Goal: Entertainment & Leisure: Consume media (video, audio)

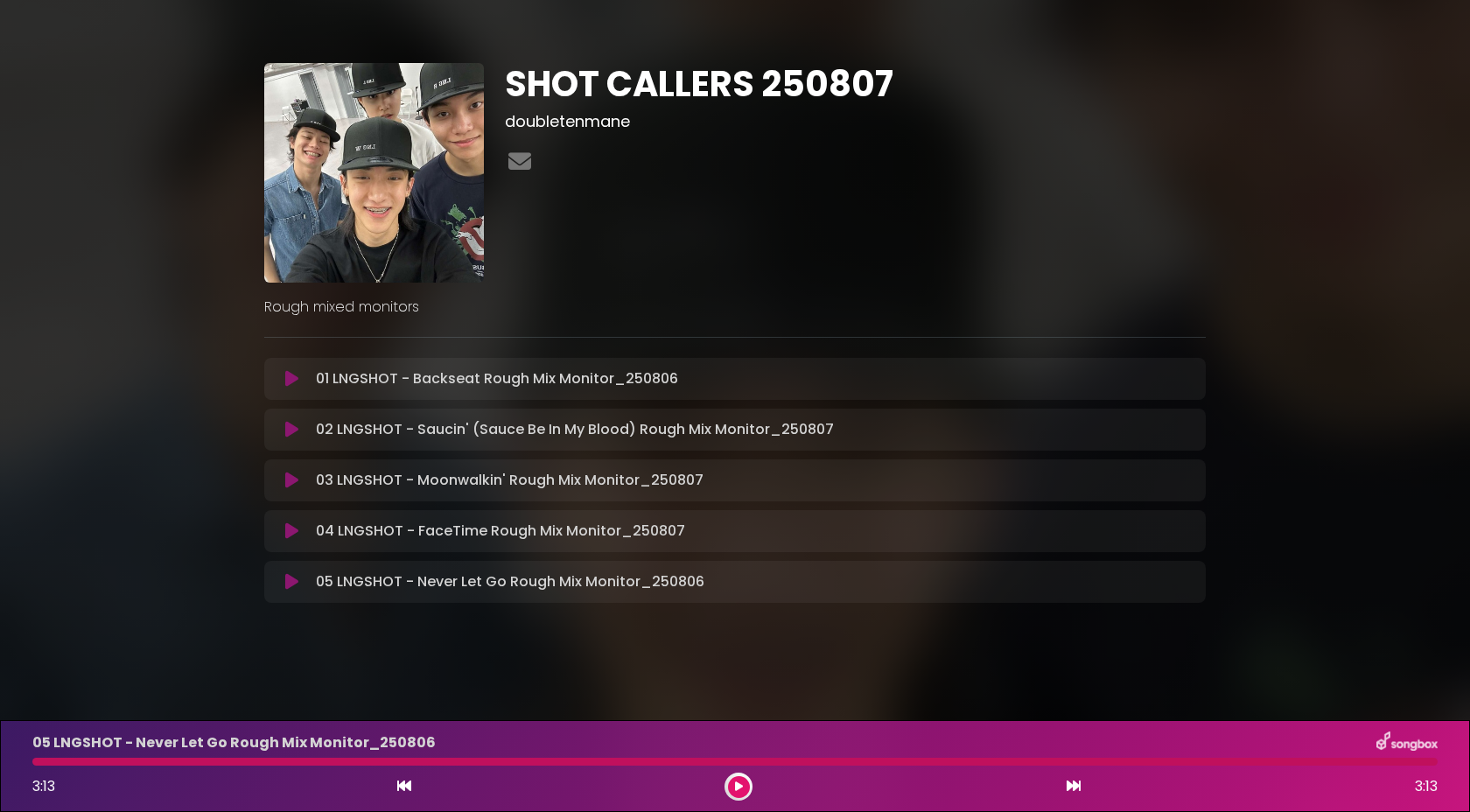
click at [283, 584] on button at bounding box center [291, 582] width 34 height 18
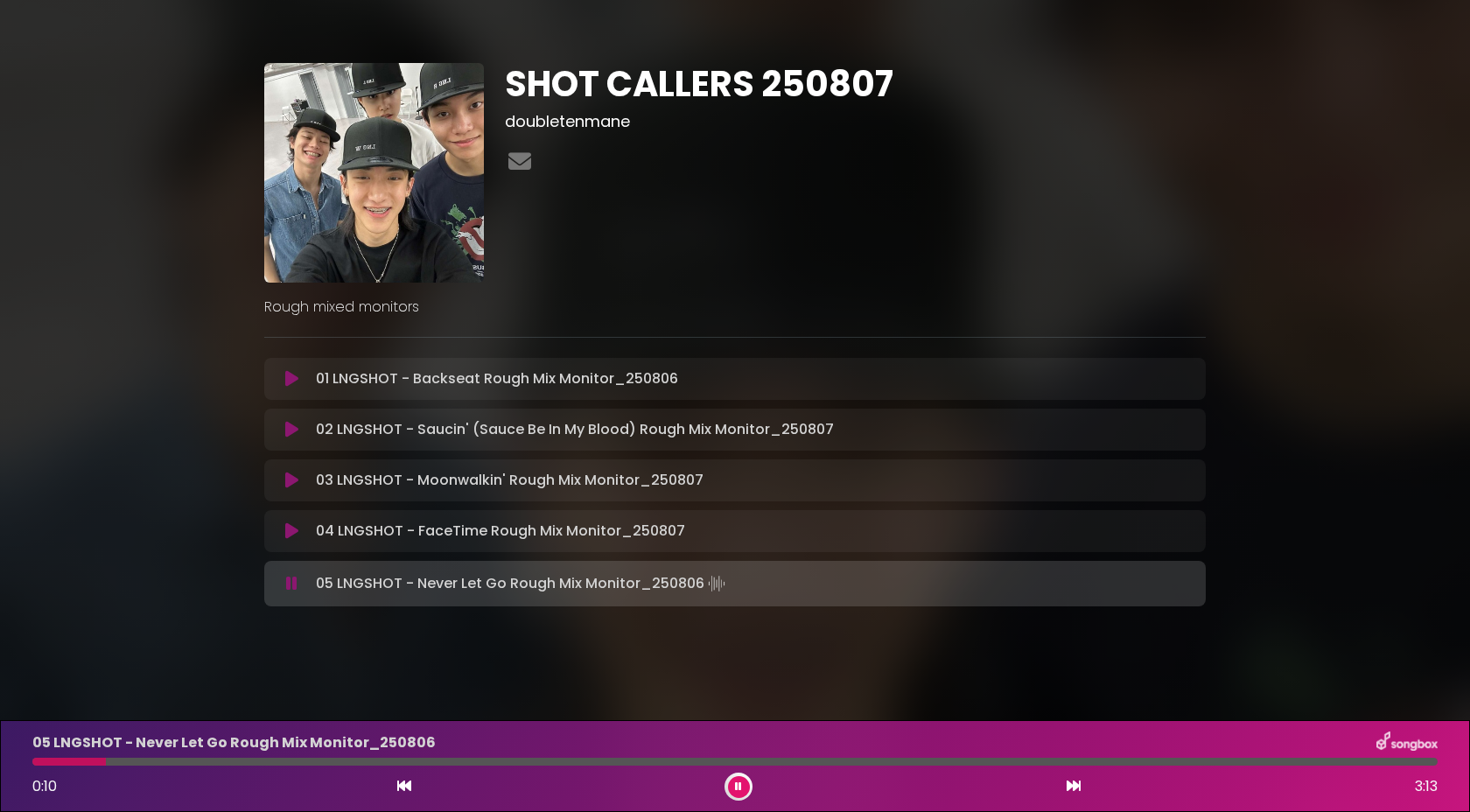
click at [746, 787] on button at bounding box center [739, 786] width 22 height 22
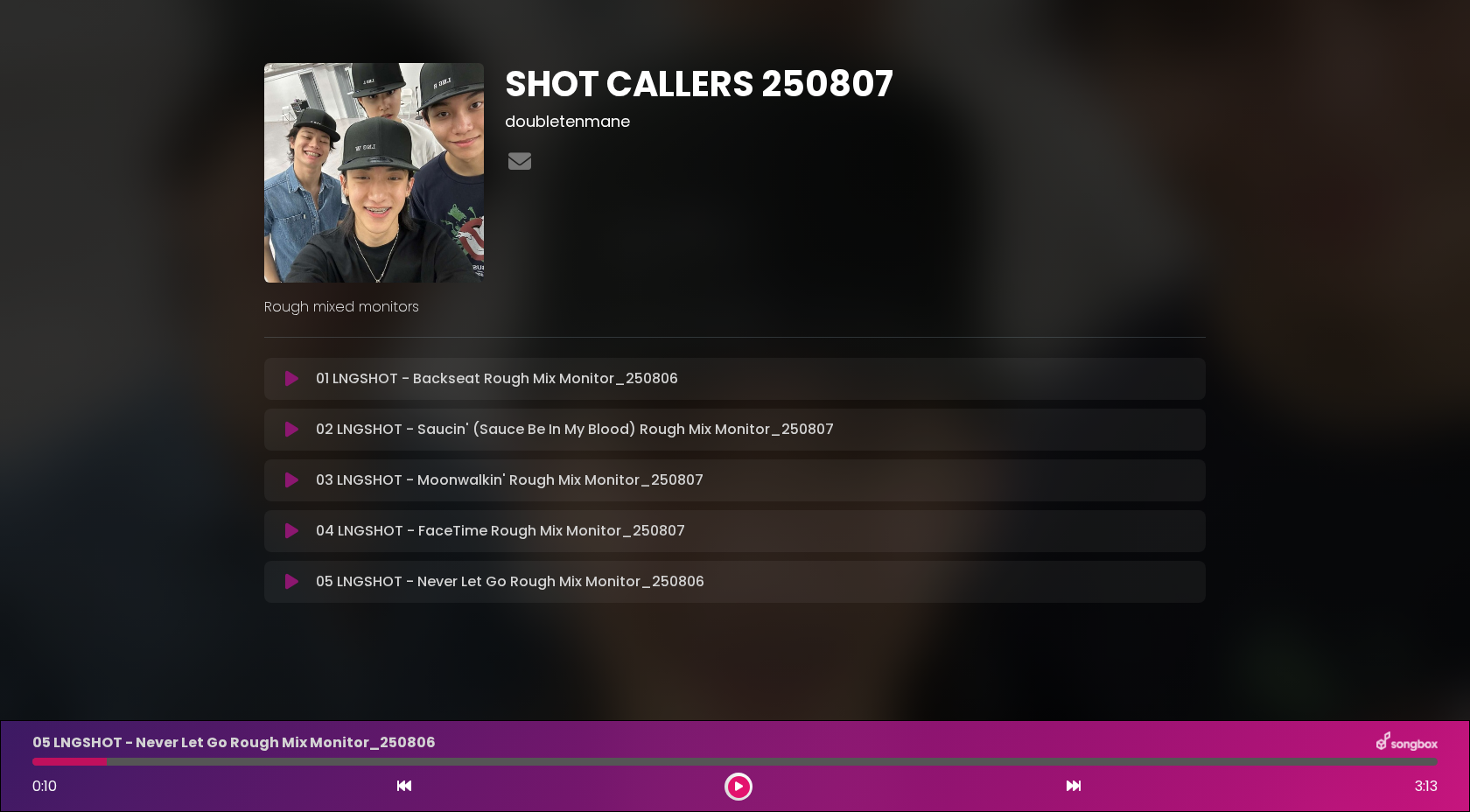
drag, startPoint x: 97, startPoint y: 762, endPoint x: 18, endPoint y: 764, distance: 79.0
click at [18, 764] on div "05 LNGSHOT - Never Let Go Rough Mix Monitor_[DATE] 0:10 3:13" at bounding box center [735, 765] width 1470 height 91
click at [41, 764] on div at bounding box center [70, 761] width 75 height 8
click at [292, 529] on icon at bounding box center [291, 531] width 13 height 18
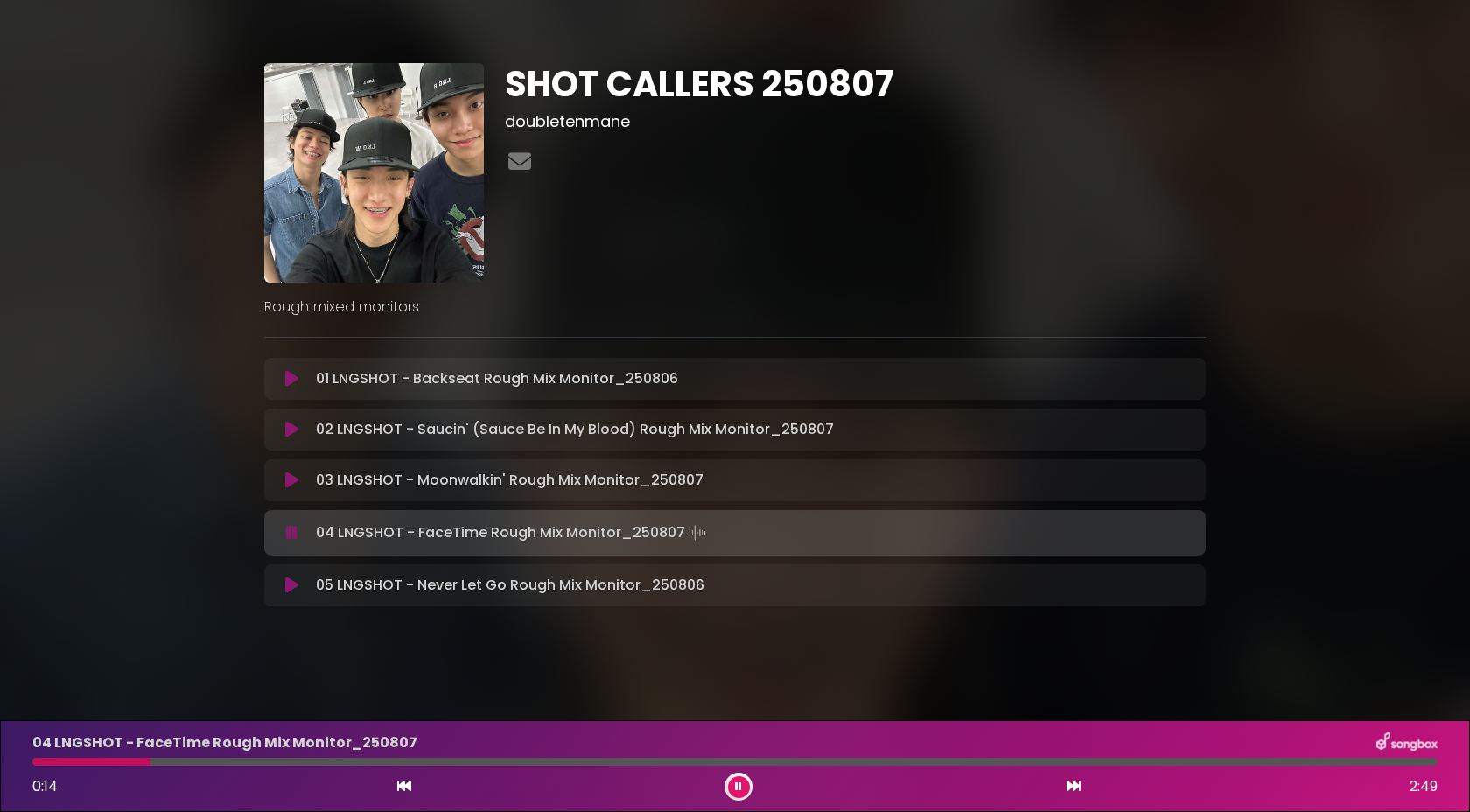
click at [275, 524] on button at bounding box center [291, 533] width 34 height 18
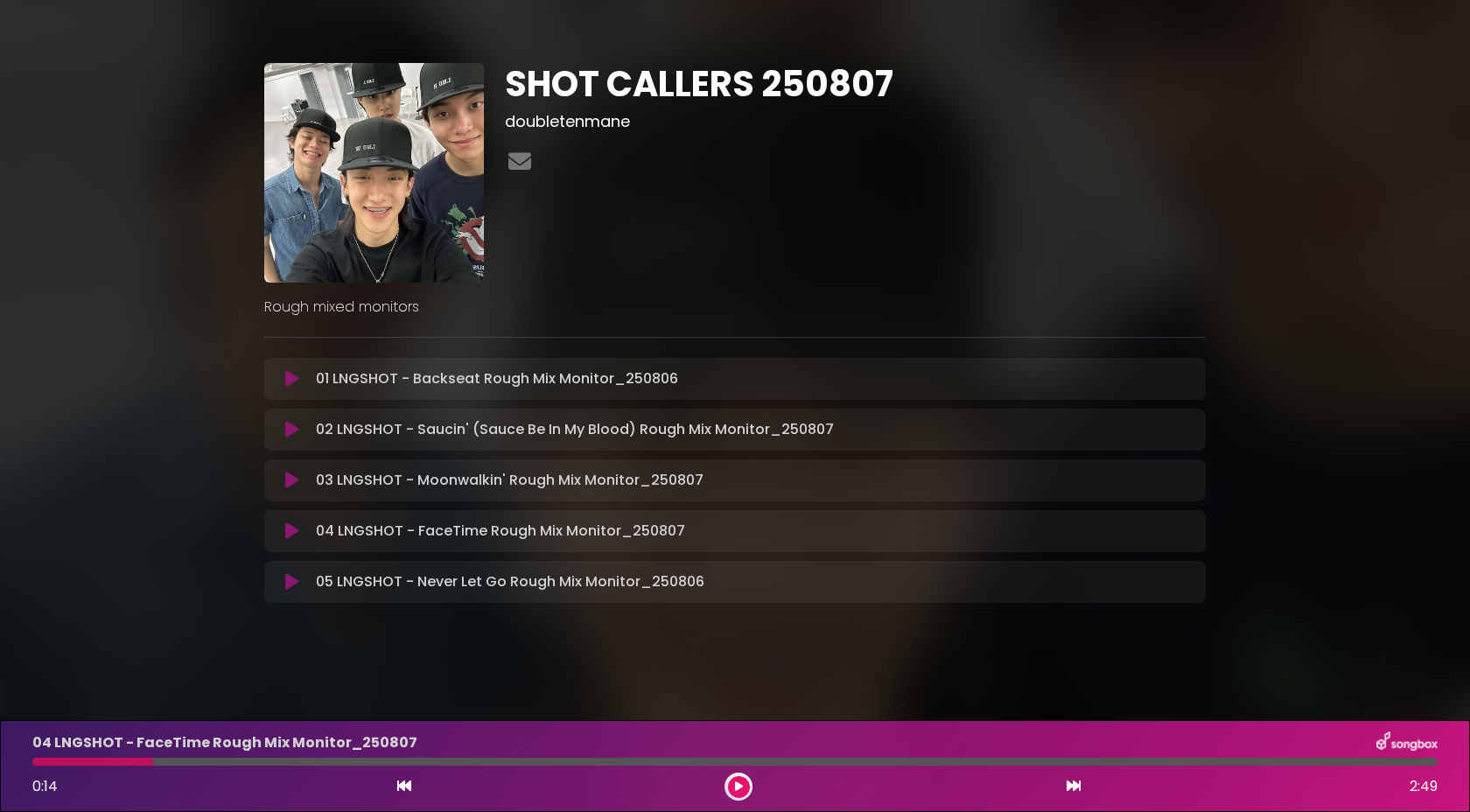
click at [292, 529] on icon at bounding box center [291, 531] width 13 height 18
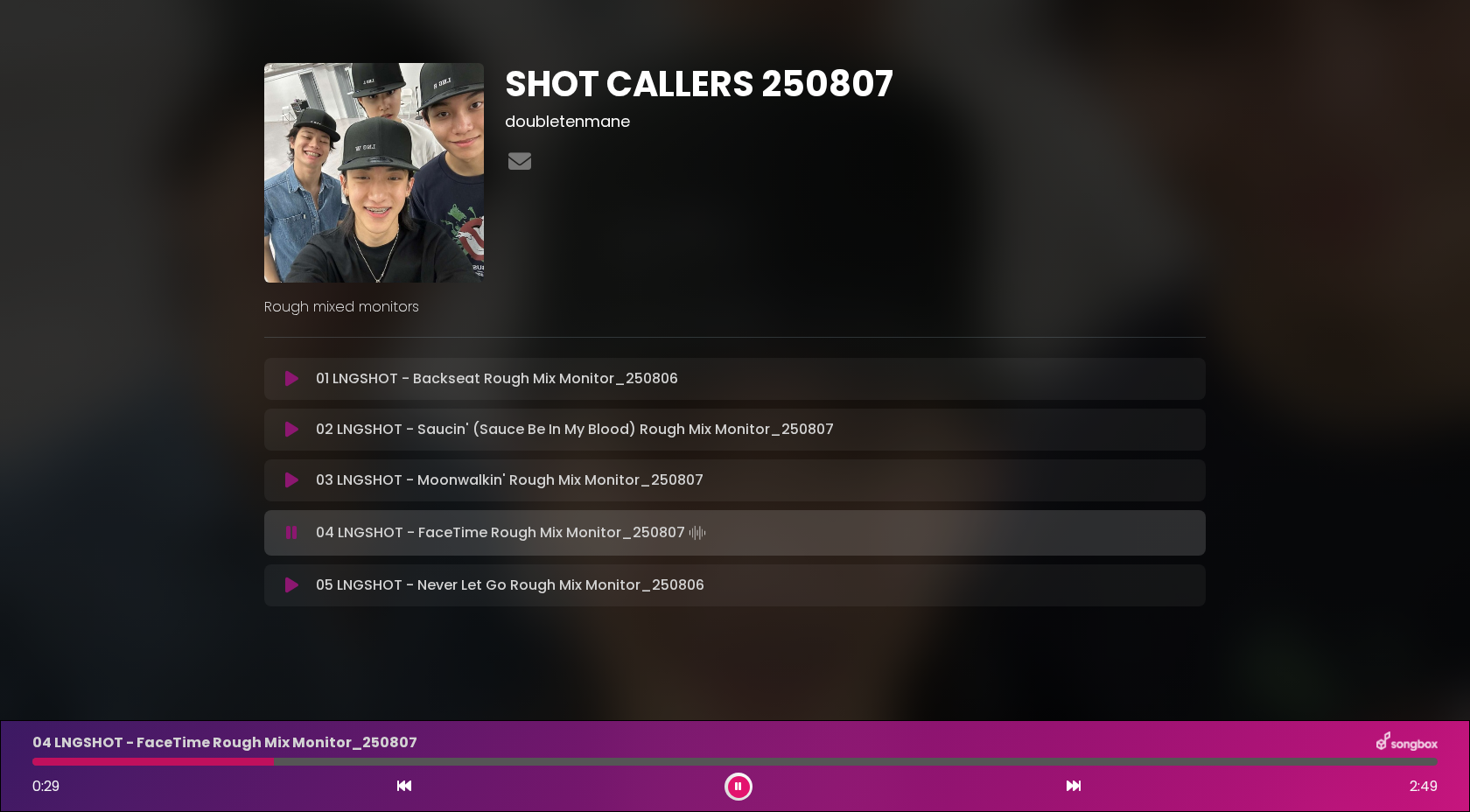
click at [275, 524] on button at bounding box center [291, 533] width 34 height 18
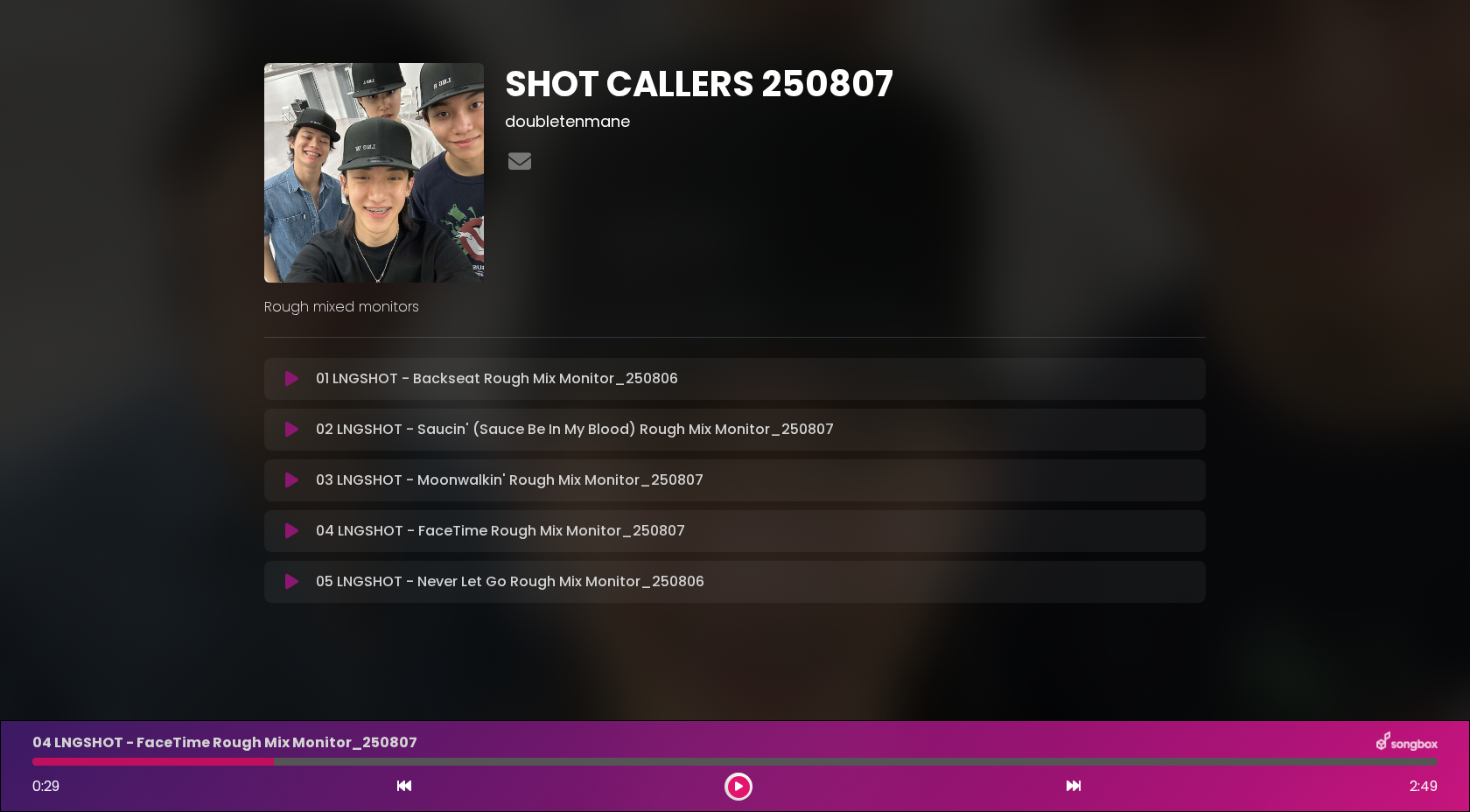
click at [1282, 181] on div "SHOT CALLERS 250807 doubletenmane Rough mixed monitors" at bounding box center [735, 326] width 1156 height 611
click at [739, 787] on icon at bounding box center [739, 786] width 8 height 11
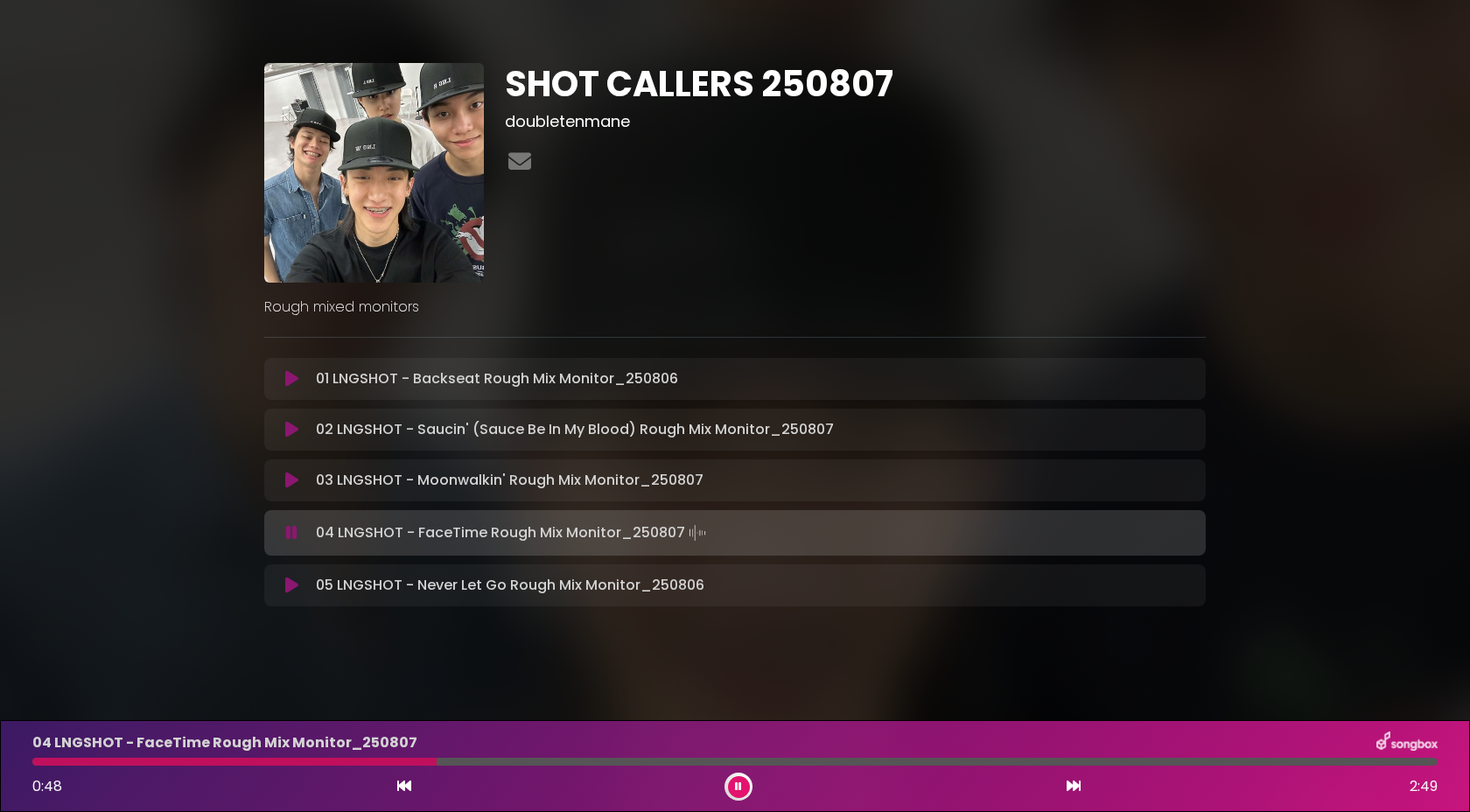
click at [286, 581] on icon at bounding box center [291, 585] width 13 height 18
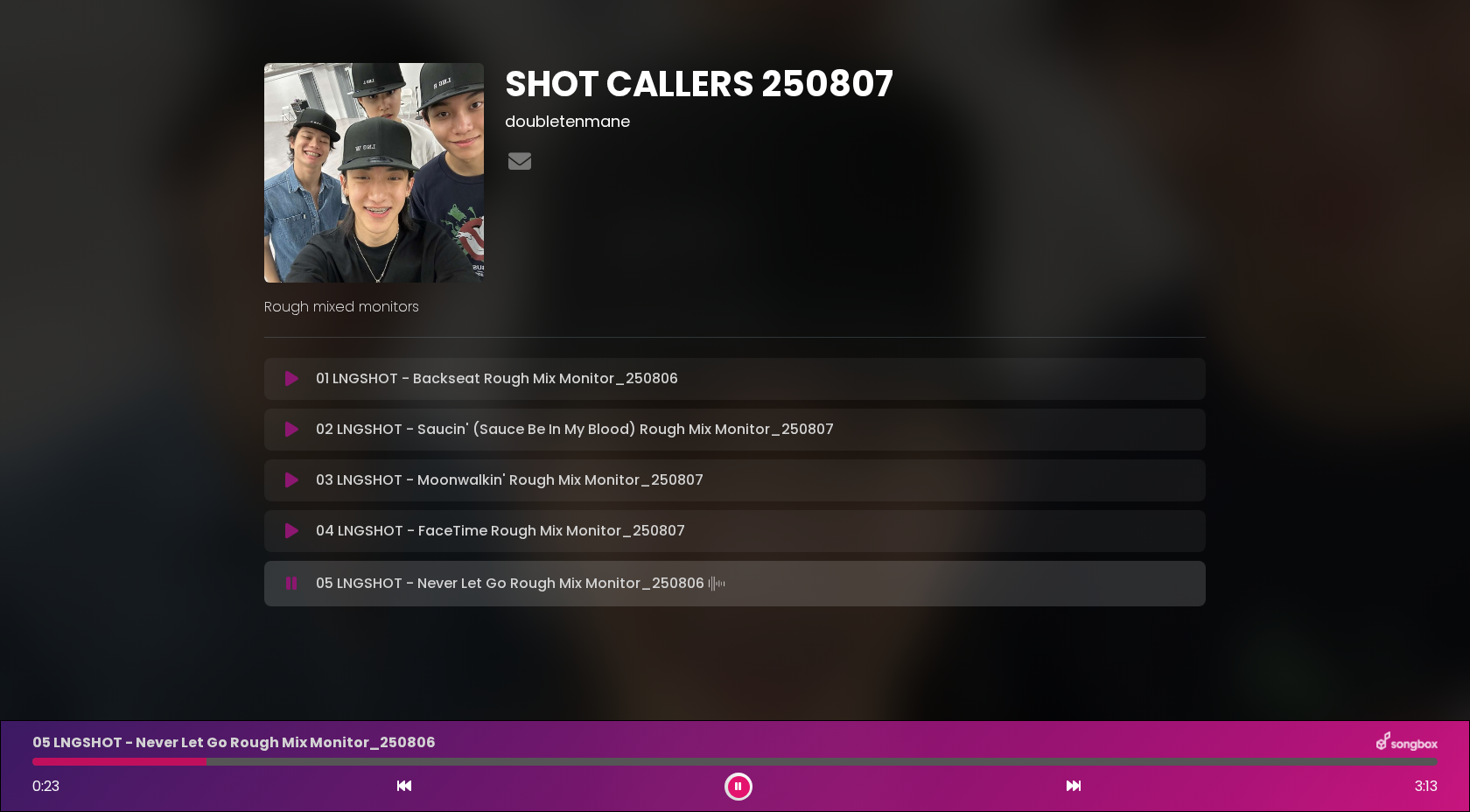
click at [275, 574] on button at bounding box center [291, 583] width 34 height 18
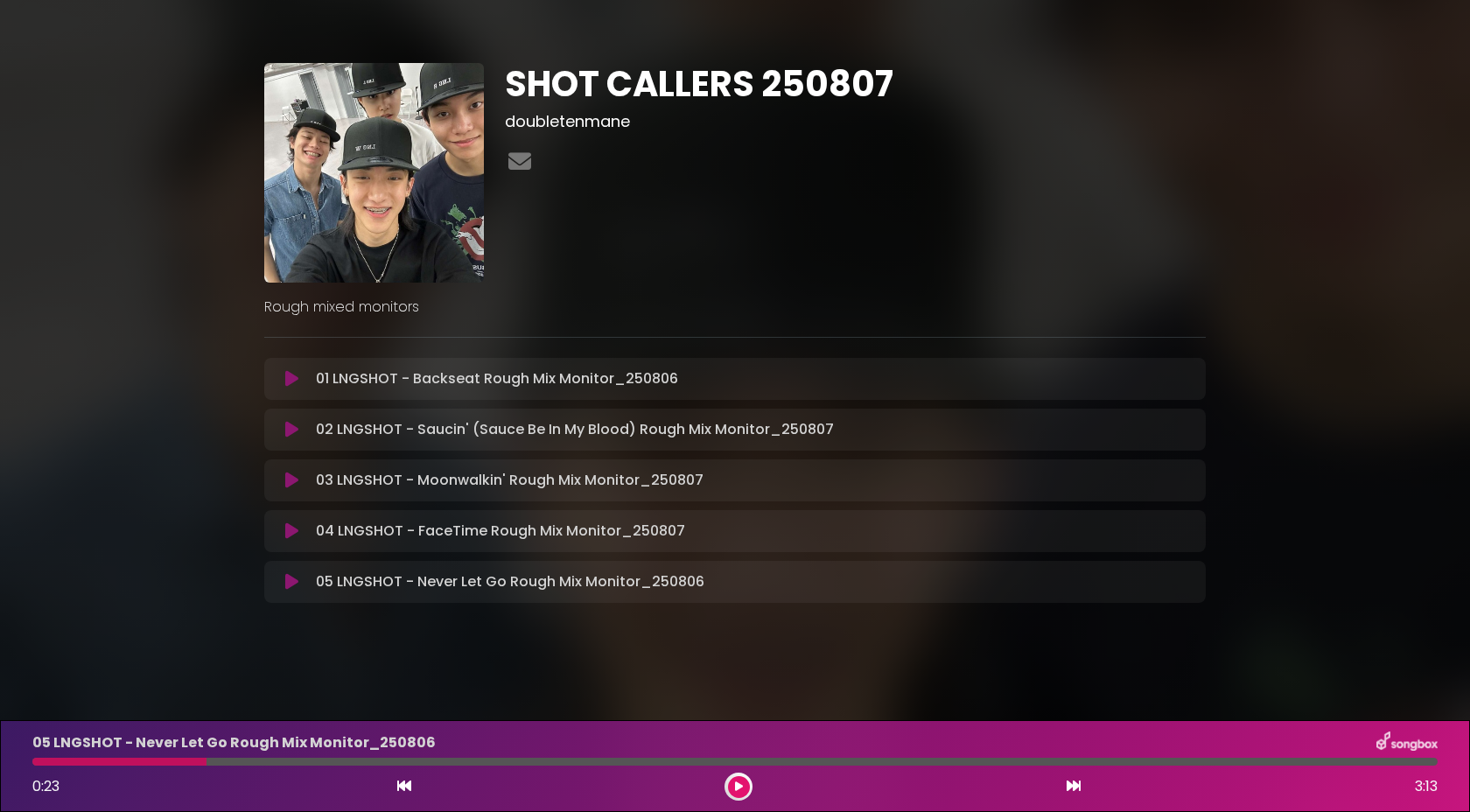
click at [283, 385] on button at bounding box center [291, 379] width 34 height 18
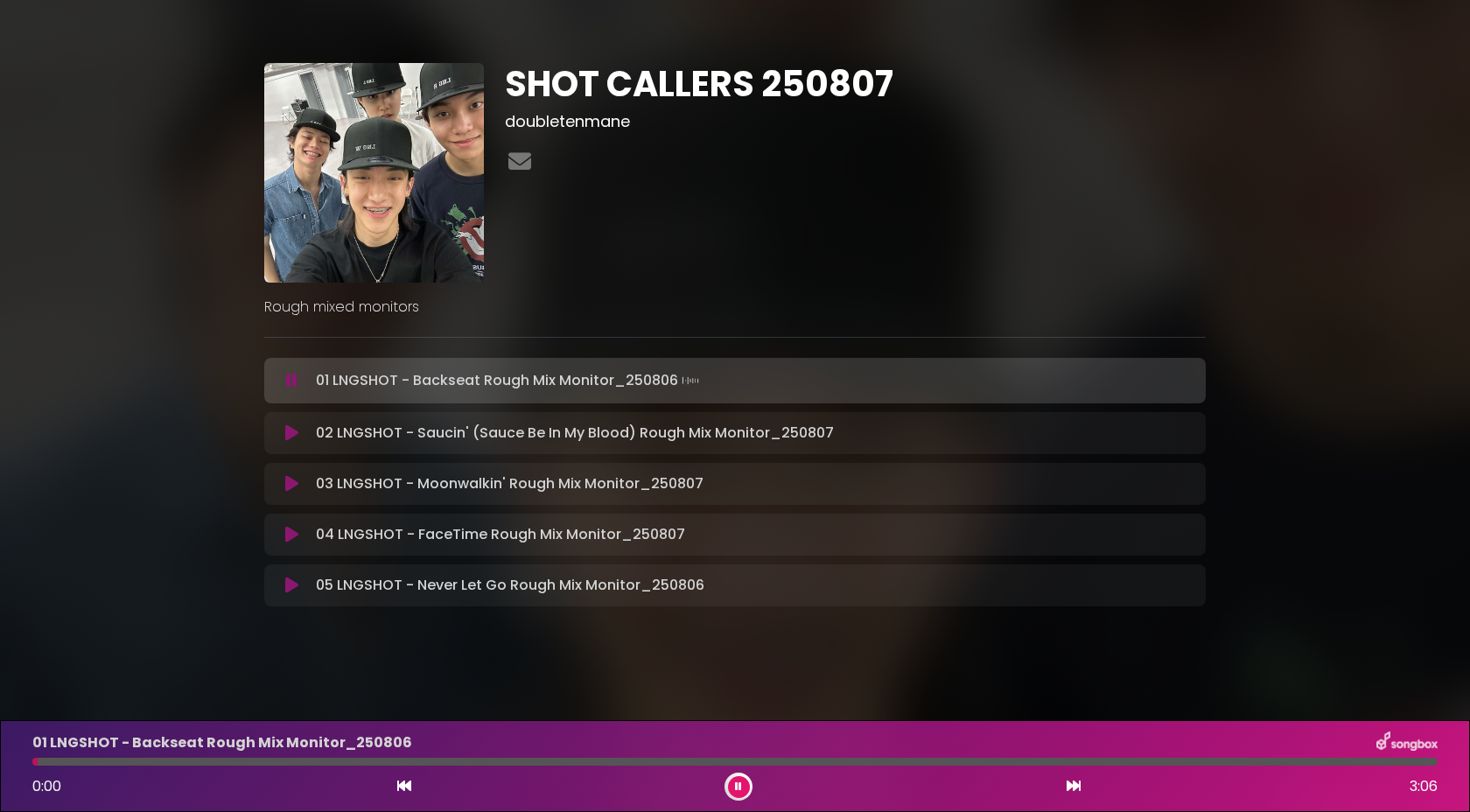
click at [288, 435] on icon at bounding box center [291, 433] width 13 height 18
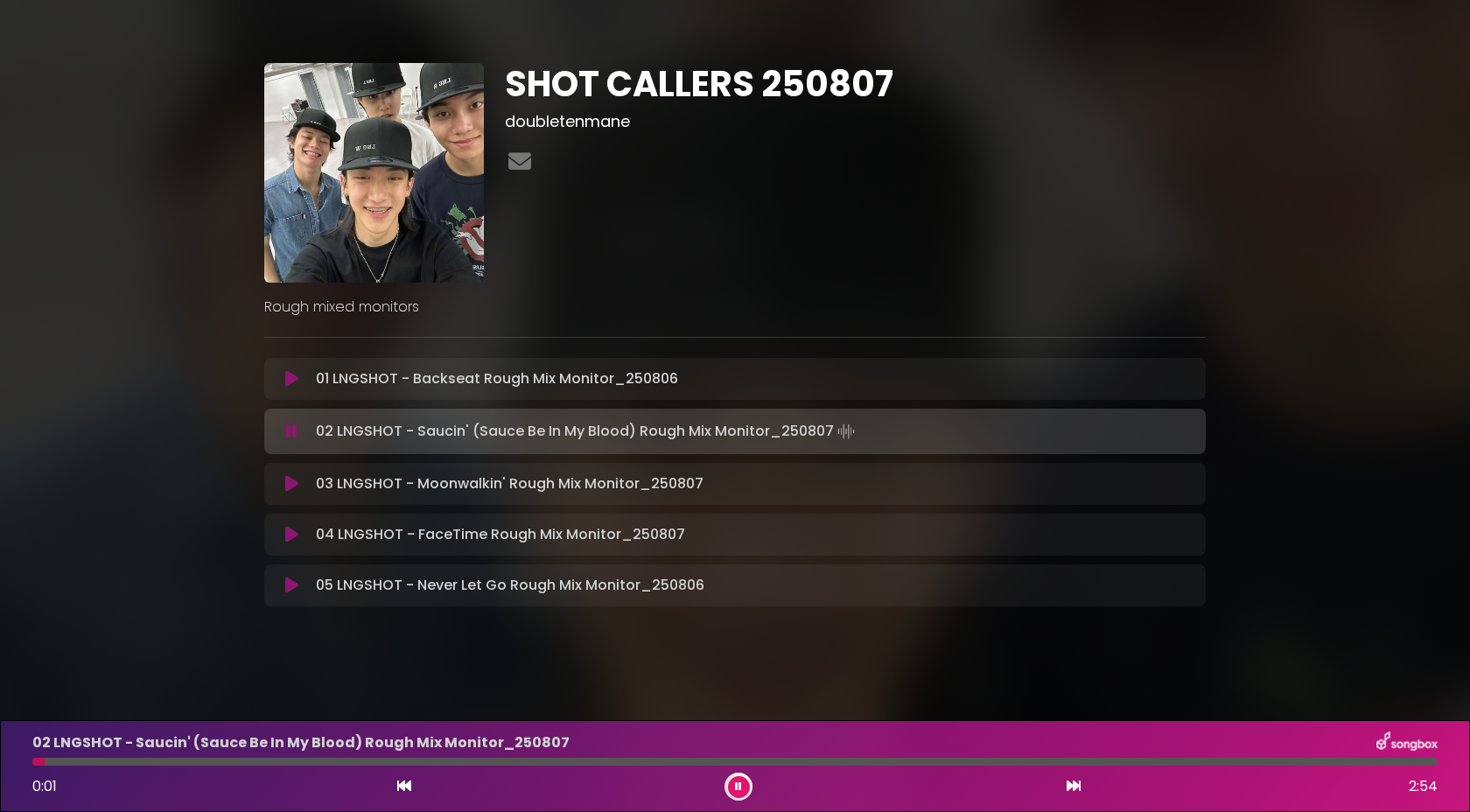
click at [232, 772] on div "02 LNGSHOT - Saucin' (Sauce Be In My Blood) Rough Mix Monitor_[DATE] 0:01 2:54" at bounding box center [735, 765] width 1427 height 69
click at [232, 766] on div "02 LNGSHOT - Saucin' (Sauce Be In My Blood) Rough Mix Monitor_[DATE] 0:02 2:54" at bounding box center [735, 765] width 1427 height 69
click at [233, 762] on div at bounding box center [735, 761] width 1406 height 8
click at [738, 792] on button at bounding box center [739, 786] width 22 height 22
